Goal: Task Accomplishment & Management: Manage account settings

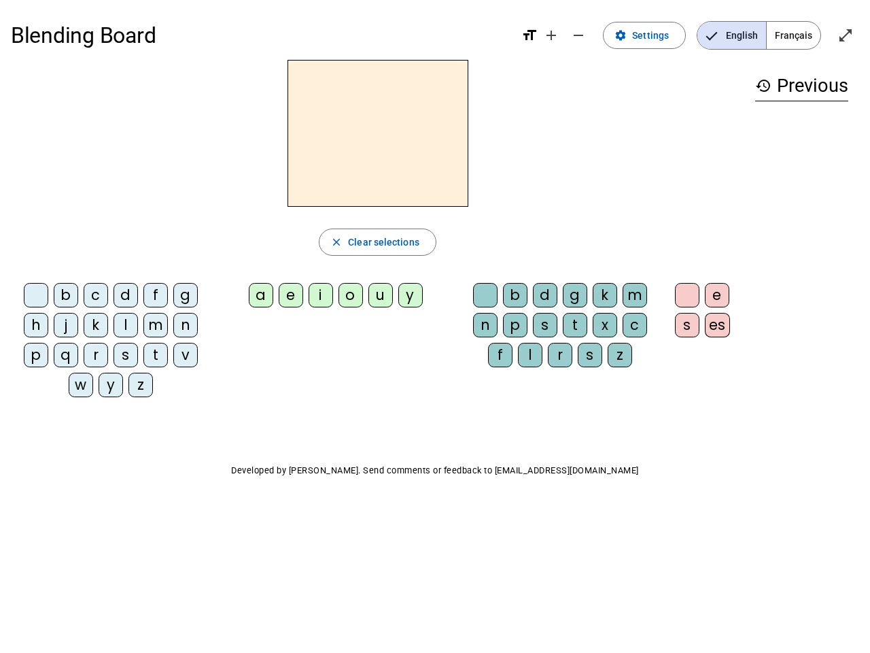
click at [552, 35] on mat-icon "add" at bounding box center [551, 35] width 16 height 16
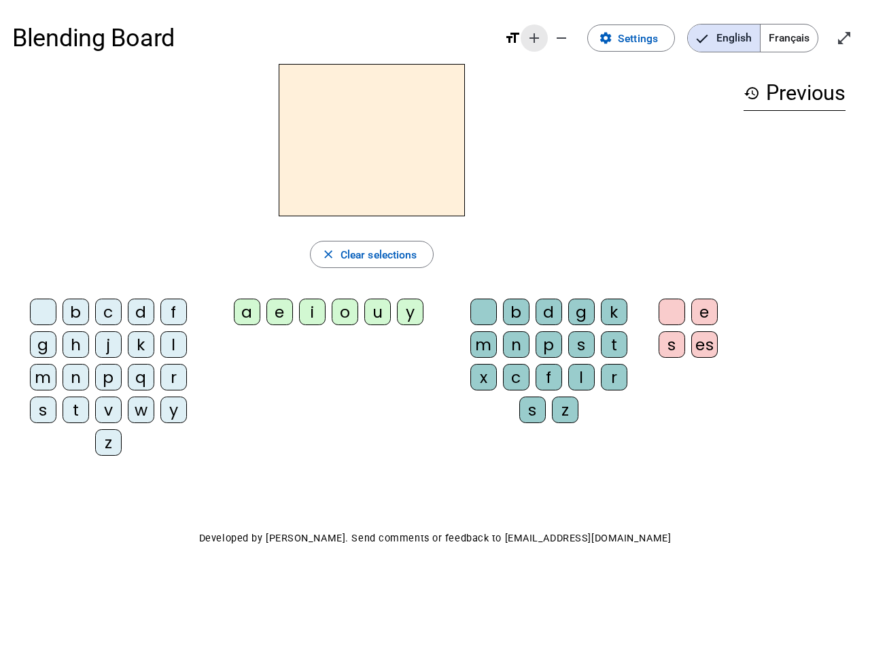
click at [579, 35] on div "Blending Board format_size add remove settings Settings English Français open_i…" at bounding box center [435, 38] width 846 height 52
click at [645, 35] on span "Settings" at bounding box center [638, 38] width 40 height 18
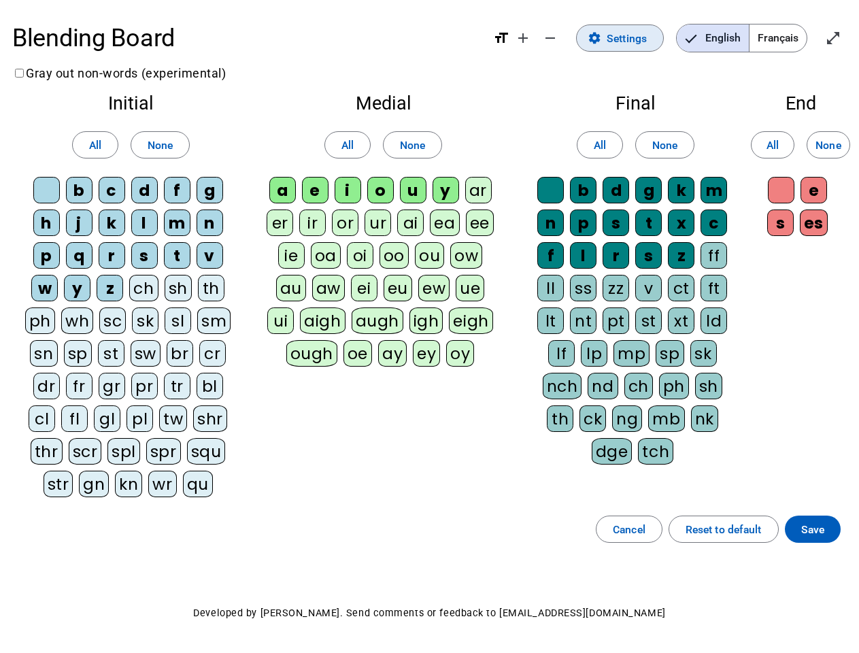
click at [731, 35] on span "English" at bounding box center [712, 37] width 72 height 27
click at [793, 35] on span "Français" at bounding box center [777, 37] width 57 height 27
click at [793, 35] on span "Français" at bounding box center [767, 37] width 77 height 27
click at [846, 35] on span "Enter full screen" at bounding box center [832, 38] width 33 height 33
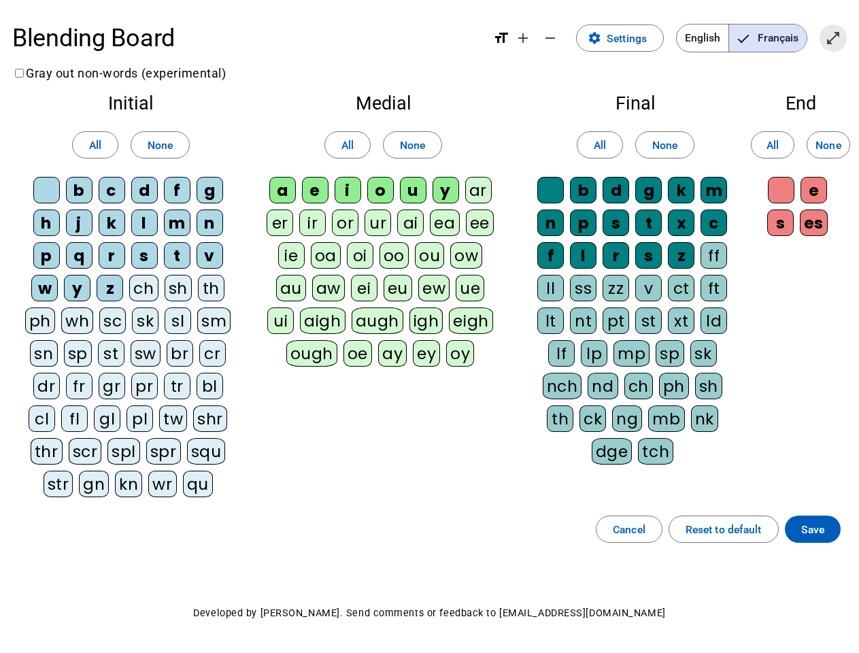
click at [377, 242] on letter-bubble "oi" at bounding box center [363, 258] width 33 height 33
click at [39, 298] on div "w" at bounding box center [44, 288] width 27 height 27
